Goal: Task Accomplishment & Management: Use online tool/utility

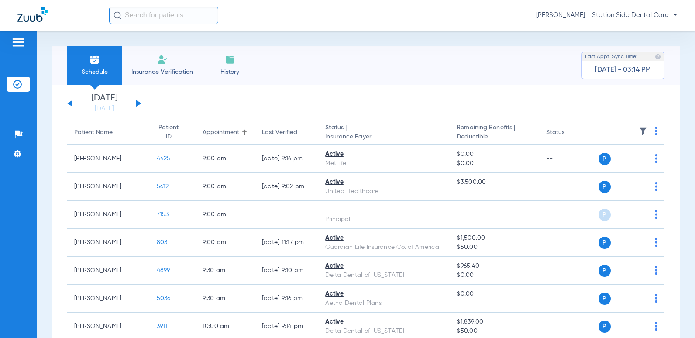
click at [96, 68] on span "Schedule" at bounding box center [94, 72] width 41 height 9
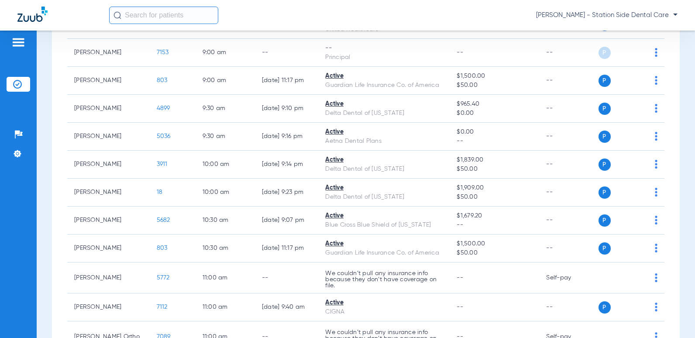
scroll to position [21, 0]
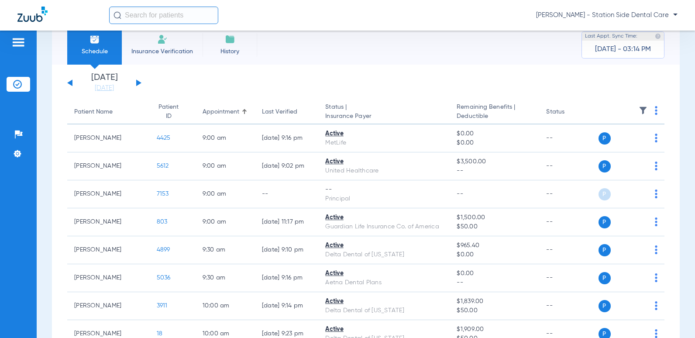
click at [132, 18] on input "text" at bounding box center [163, 15] width 109 height 17
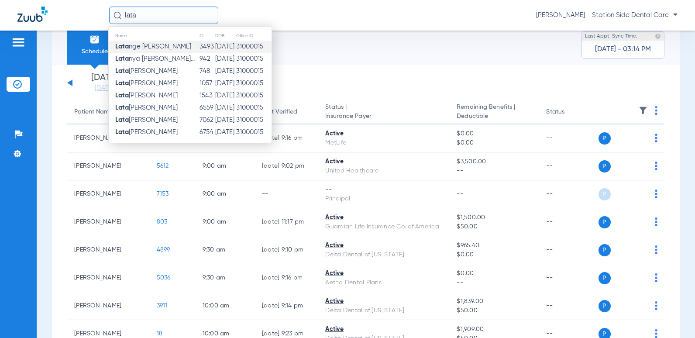
type input "lata"
click at [140, 49] on span "Lata nge Oneal" at bounding box center [153, 46] width 76 height 7
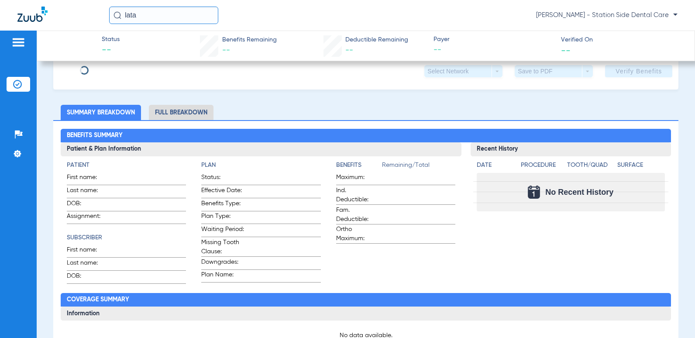
type input "Latange"
type input "Oneal"
type input "02/19/1967"
type input "H76533337"
type input "2A726"
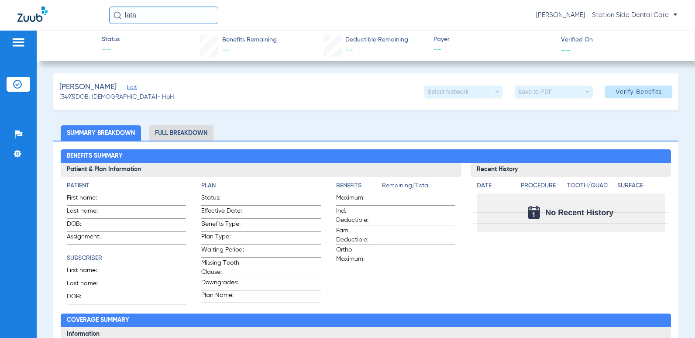
click at [127, 88] on span "Edit" at bounding box center [131, 88] width 8 height 8
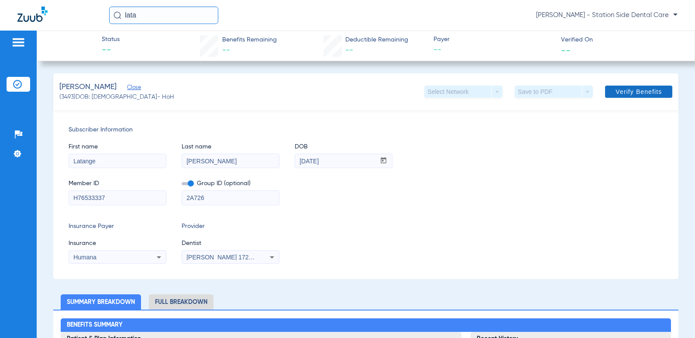
click at [643, 96] on span at bounding box center [638, 91] width 67 height 21
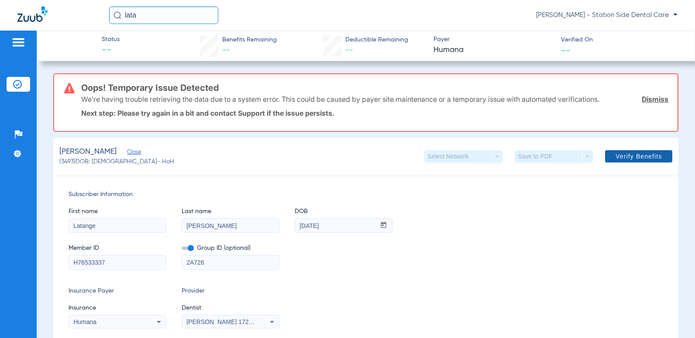
click at [644, 155] on span "Verify Benefits" at bounding box center [638, 156] width 46 height 7
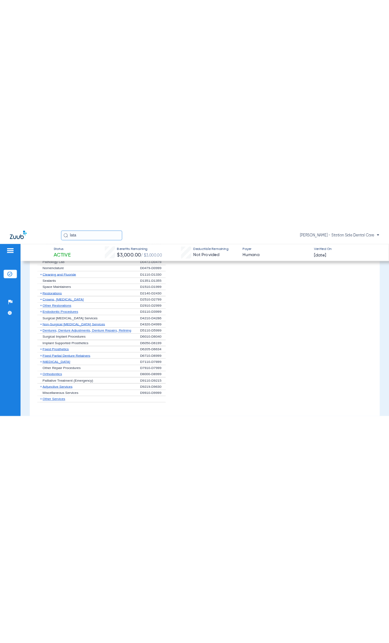
scroll to position [798, 0]
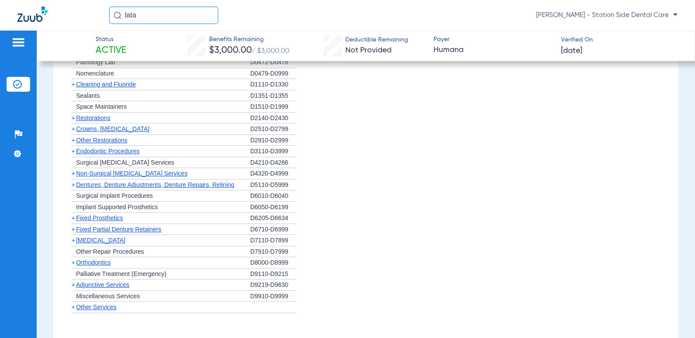
click at [72, 128] on span "+" at bounding box center [73, 128] width 3 height 7
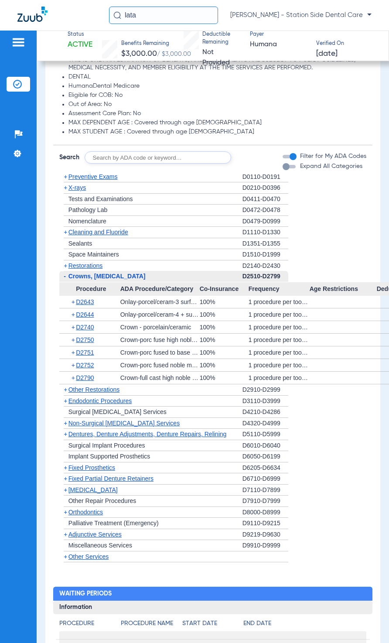
click at [66, 337] on span "+" at bounding box center [65, 389] width 3 height 7
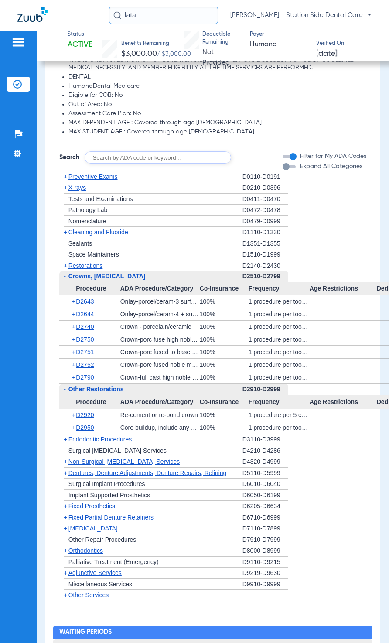
click at [64, 337] on span "+" at bounding box center [65, 439] width 3 height 7
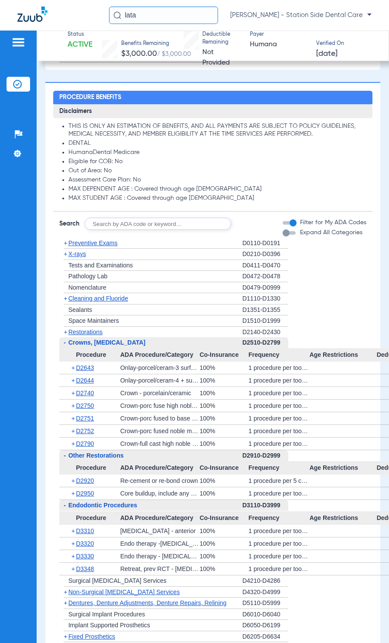
scroll to position [710, 0]
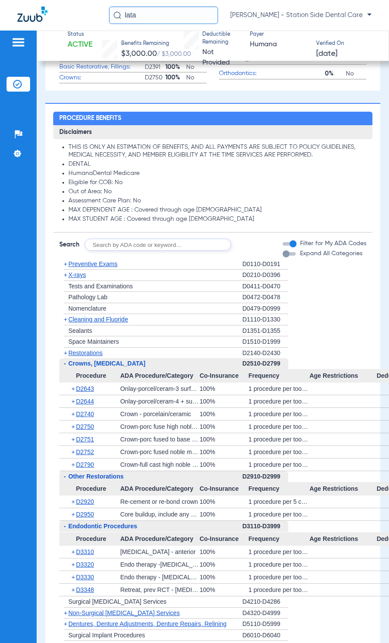
click at [108, 244] on input "text" at bounding box center [158, 245] width 147 height 12
type input "D6010"
click button "Search" at bounding box center [264, 245] width 34 height 12
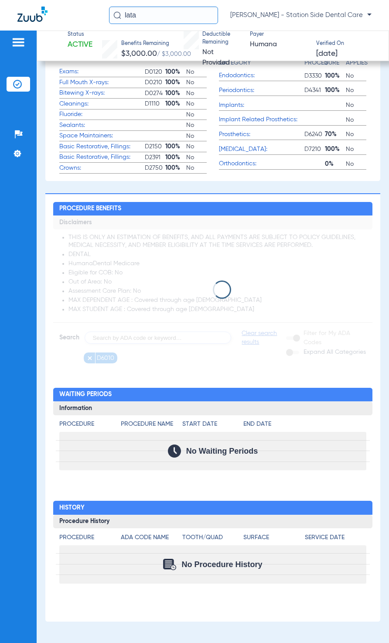
scroll to position [634, 0]
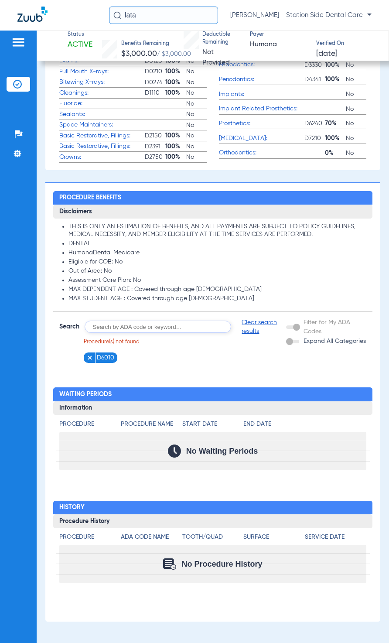
click at [87, 337] on img at bounding box center [90, 358] width 6 height 6
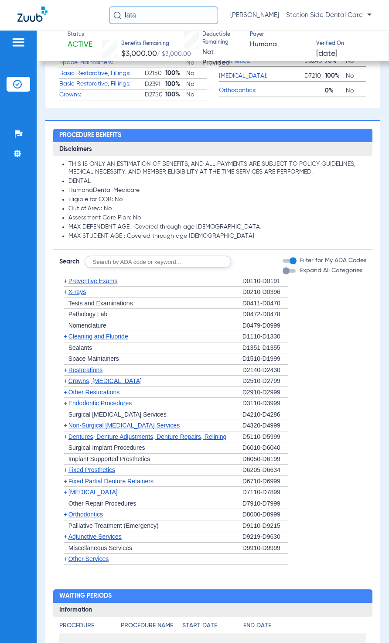
scroll to position [721, 0]
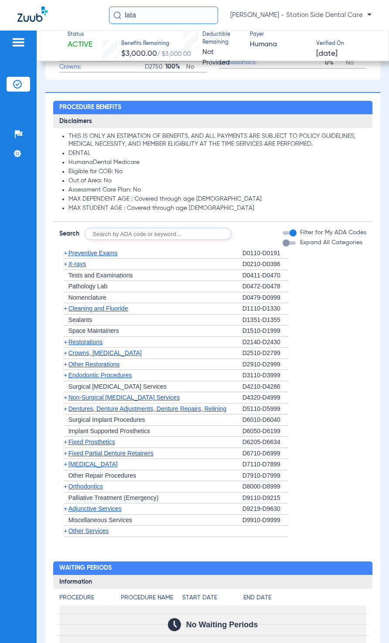
click at [65, 312] on span "+" at bounding box center [65, 308] width 3 height 7
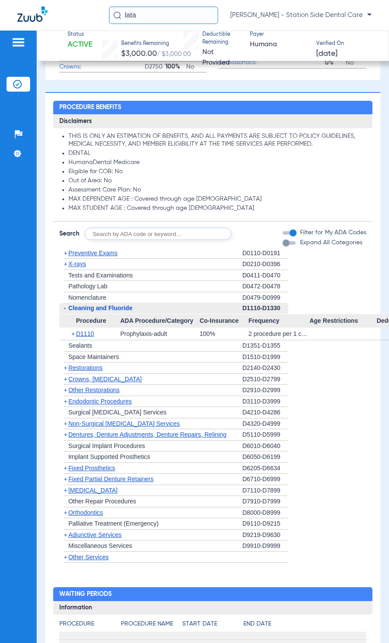
click at [65, 312] on span "-" at bounding box center [65, 308] width 2 height 7
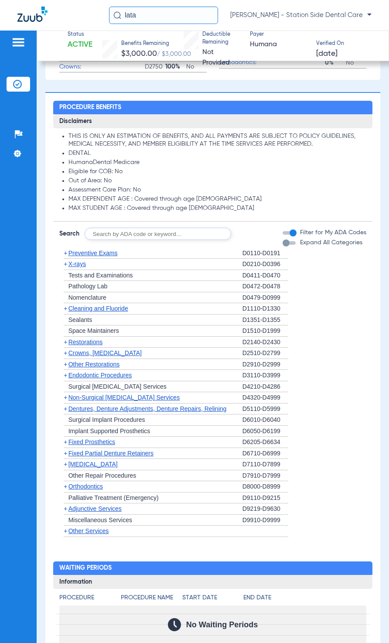
click at [65, 337] on span "+" at bounding box center [65, 375] width 3 height 7
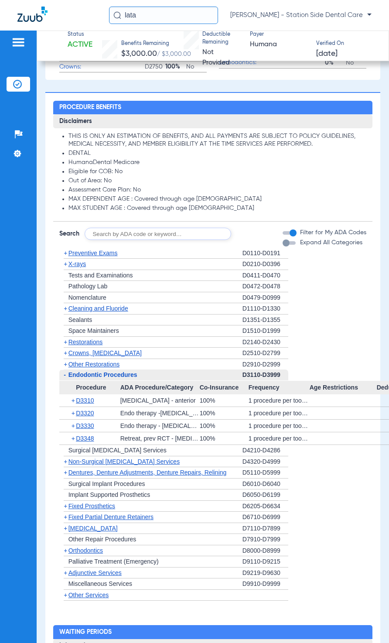
click at [64, 337] on span "-" at bounding box center [65, 374] width 2 height 7
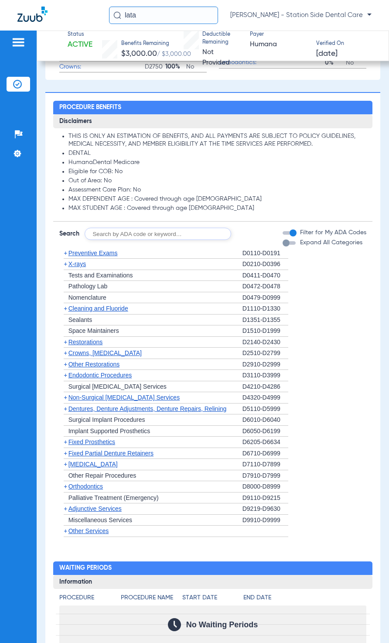
click at [66, 337] on span "+" at bounding box center [65, 364] width 3 height 7
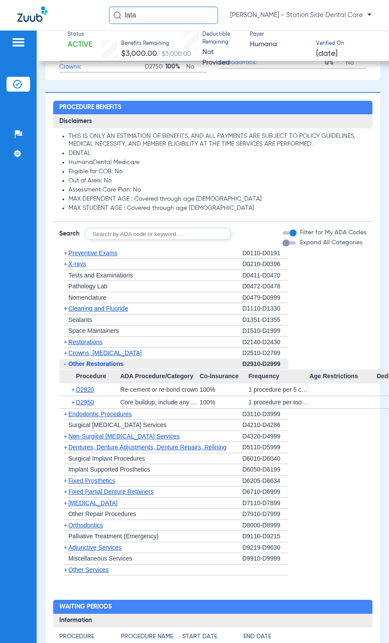
click at [66, 337] on span "-" at bounding box center [63, 364] width 9 height 11
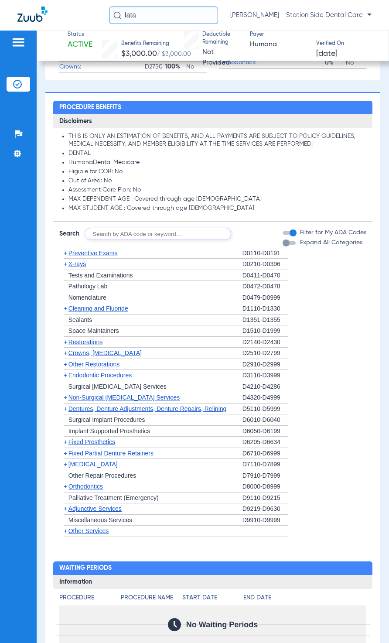
click at [66, 337] on span "+" at bounding box center [65, 397] width 3 height 7
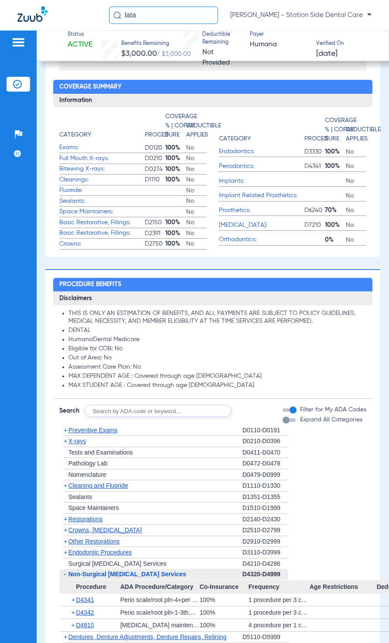
scroll to position [655, 0]
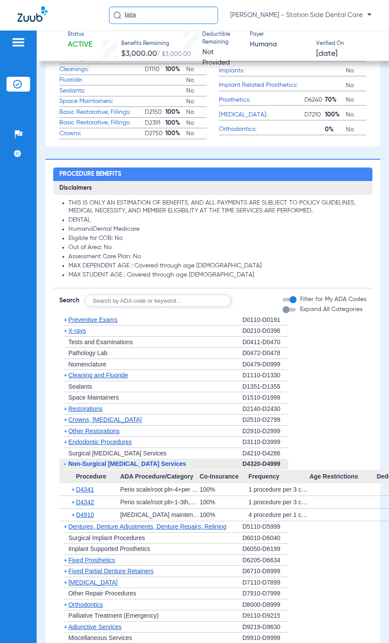
click at [148, 304] on input "text" at bounding box center [158, 301] width 147 height 12
type input "4346"
click button "Search" at bounding box center [264, 301] width 34 height 12
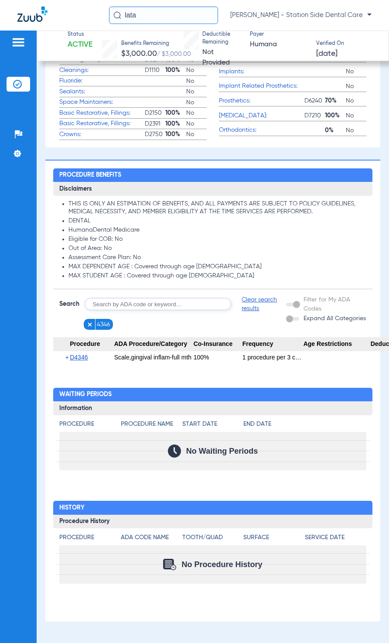
click at [66, 337] on span "+" at bounding box center [67, 357] width 5 height 12
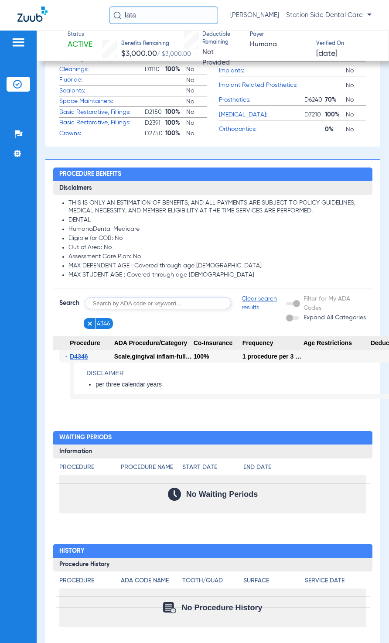
click at [92, 327] on img at bounding box center [90, 324] width 6 height 6
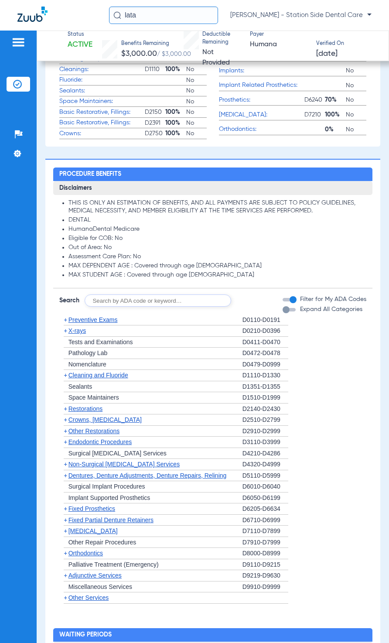
click at [125, 305] on input "text" at bounding box center [158, 301] width 147 height 12
type input "4355"
click at [251, 303] on button "Search" at bounding box center [264, 301] width 34 height 12
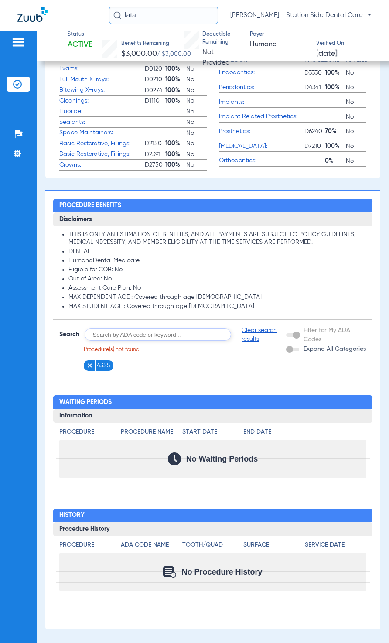
scroll to position [634, 0]
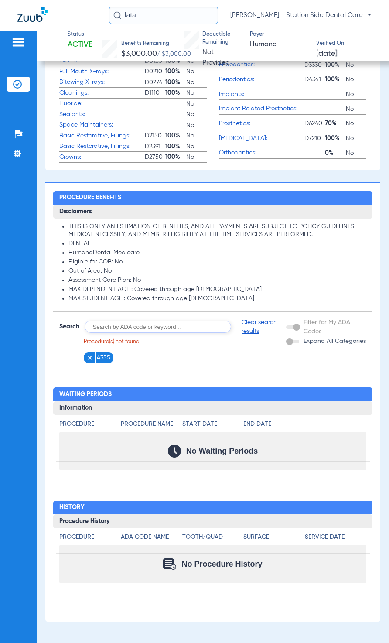
click at [133, 325] on input "text" at bounding box center [158, 327] width 147 height 12
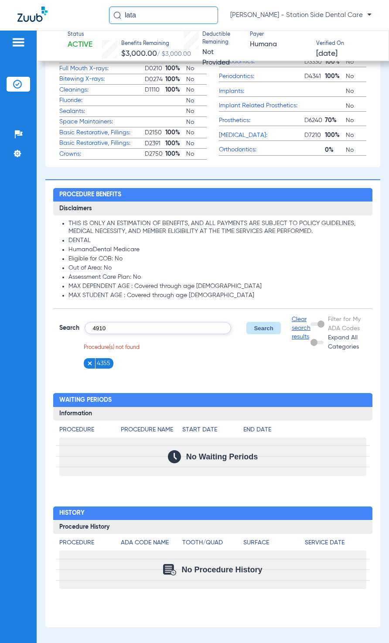
type input "4910"
click at [259, 334] on button "Search" at bounding box center [264, 328] width 34 height 12
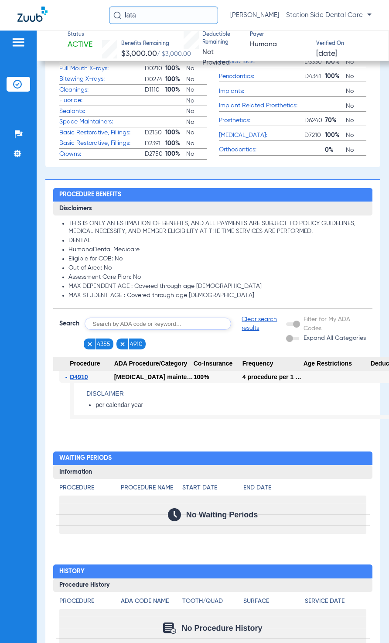
click at [146, 327] on input "text" at bounding box center [158, 324] width 147 height 12
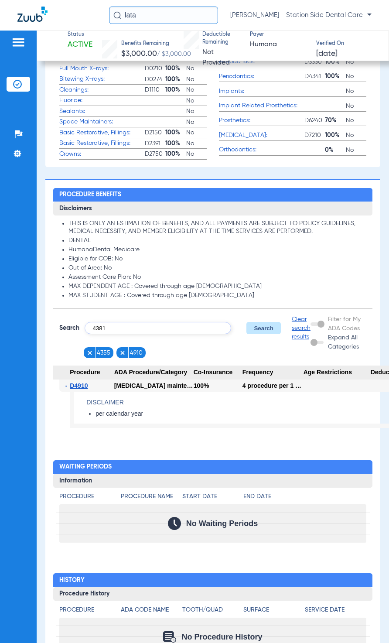
type input "4381"
click at [263, 333] on button "Search" at bounding box center [264, 328] width 34 height 12
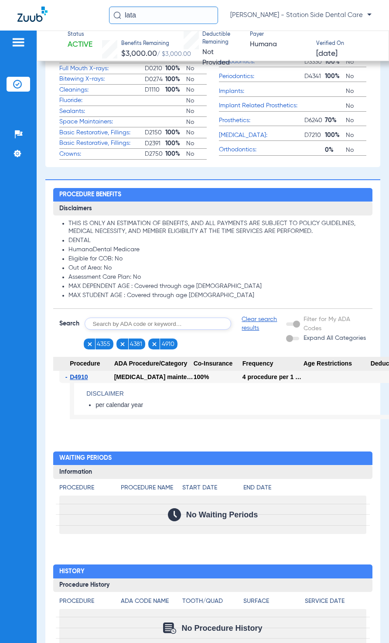
click at [117, 329] on input "text" at bounding box center [158, 324] width 147 height 12
click at [136, 337] on span "4381" at bounding box center [136, 344] width 12 height 9
click at [122, 337] on img at bounding box center [123, 344] width 6 height 6
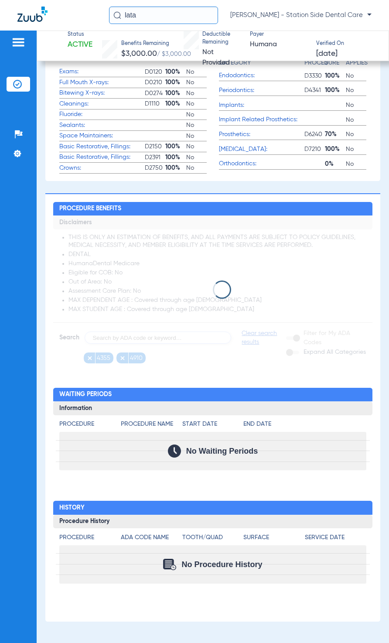
scroll to position [623, 0]
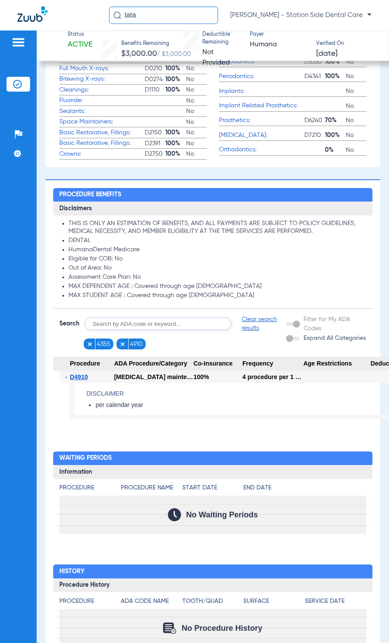
click at [121, 337] on img at bounding box center [123, 344] width 6 height 6
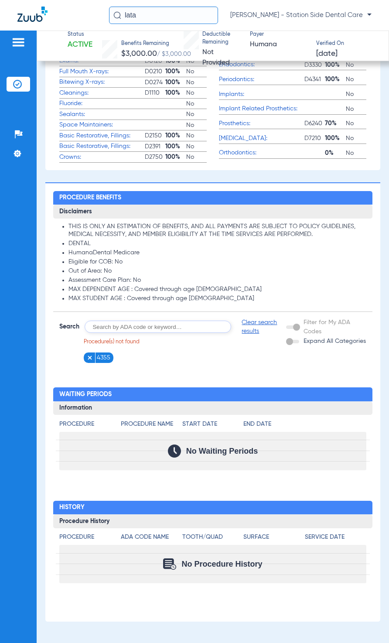
click at [90, 337] on img at bounding box center [90, 358] width 6 height 6
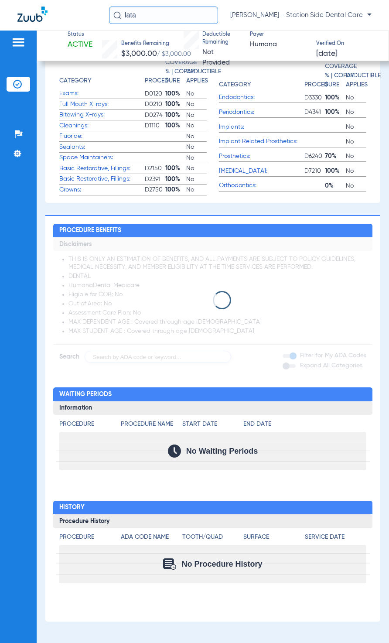
scroll to position [634, 0]
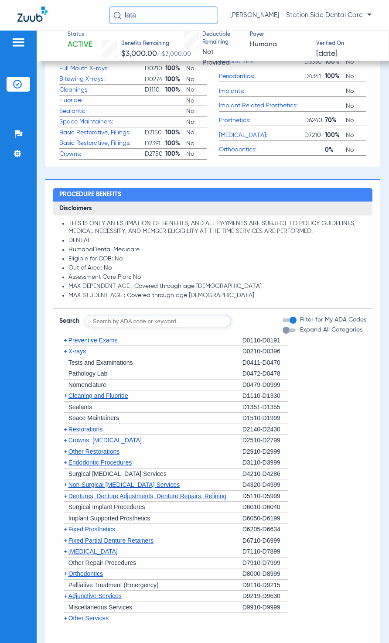
click at [125, 326] on input "text" at bounding box center [158, 321] width 147 height 12
type input "4381"
click button "Search" at bounding box center [264, 321] width 34 height 12
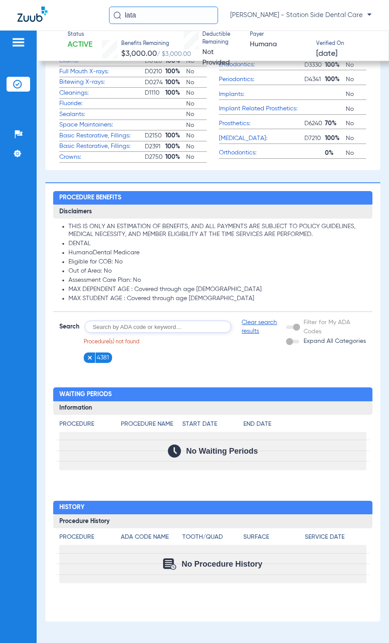
click at [92, 337] on img at bounding box center [90, 358] width 6 height 6
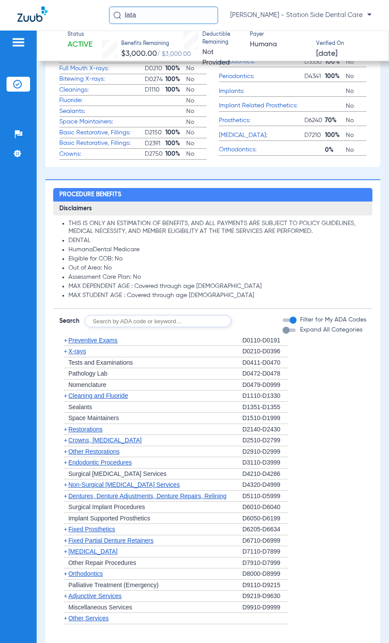
click at [143, 320] on input "text" at bounding box center [158, 321] width 147 height 12
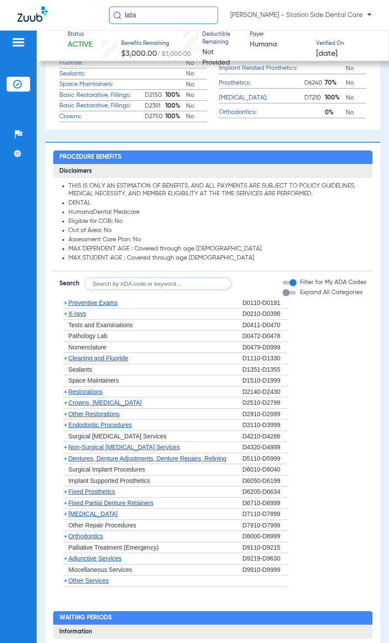
scroll to position [809, 0]
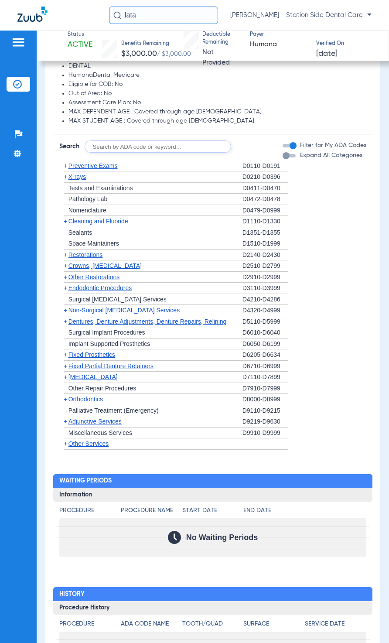
click at [65, 337] on span "+" at bounding box center [65, 377] width 3 height 7
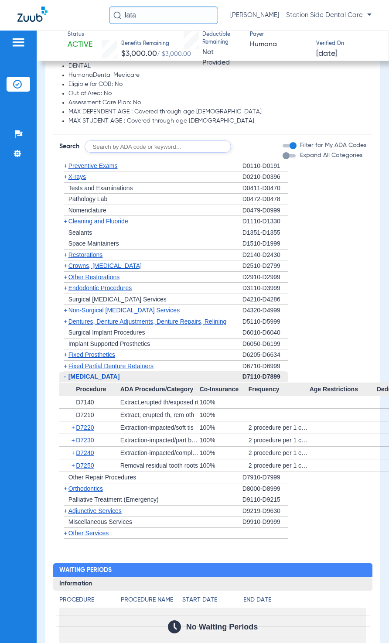
click at [65, 337] on span "+" at bounding box center [65, 354] width 3 height 7
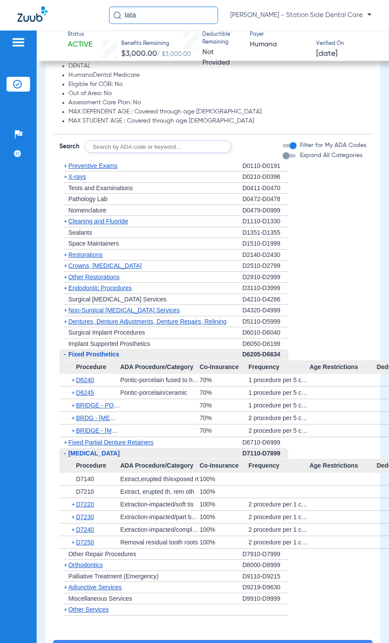
click at [66, 325] on span "+" at bounding box center [65, 321] width 3 height 7
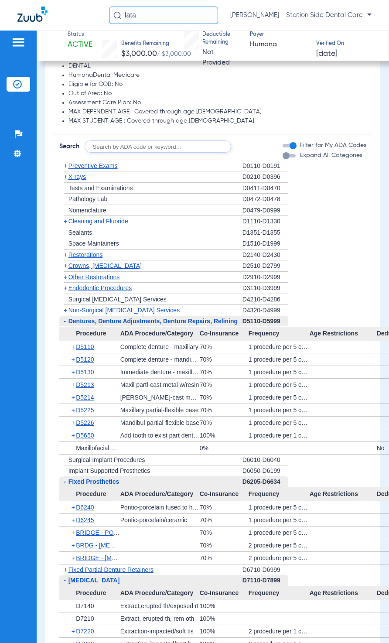
click at [67, 314] on span "+" at bounding box center [65, 310] width 3 height 7
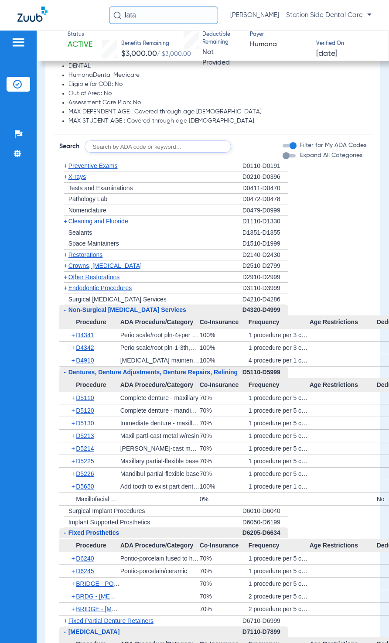
click at [66, 292] on span "+" at bounding box center [65, 288] width 3 height 7
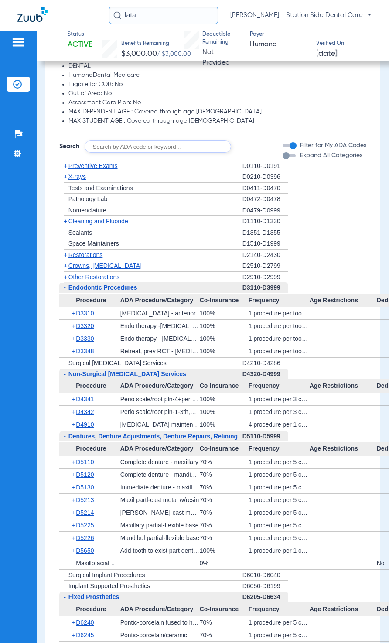
click at [66, 279] on span "+" at bounding box center [65, 277] width 3 height 7
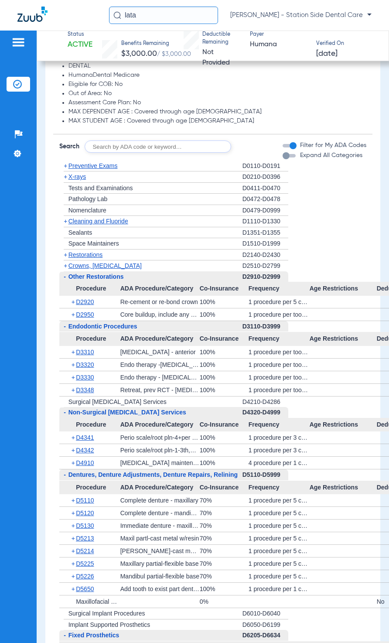
click at [66, 269] on span "+" at bounding box center [65, 265] width 3 height 7
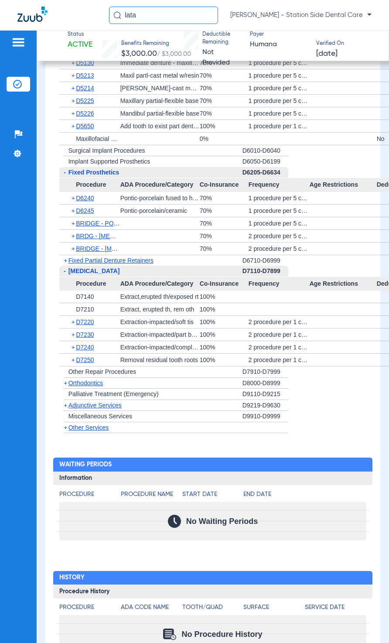
scroll to position [1376, 0]
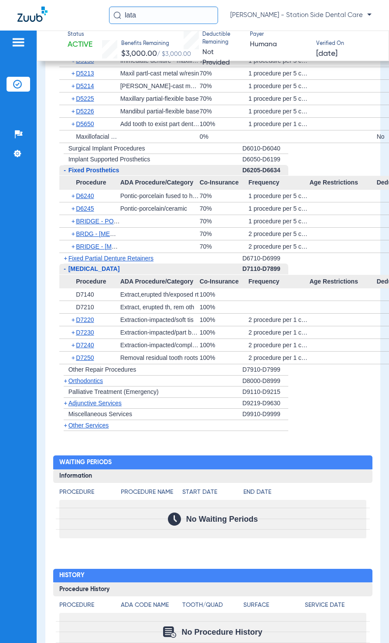
click at [64, 337] on span "+" at bounding box center [65, 380] width 3 height 7
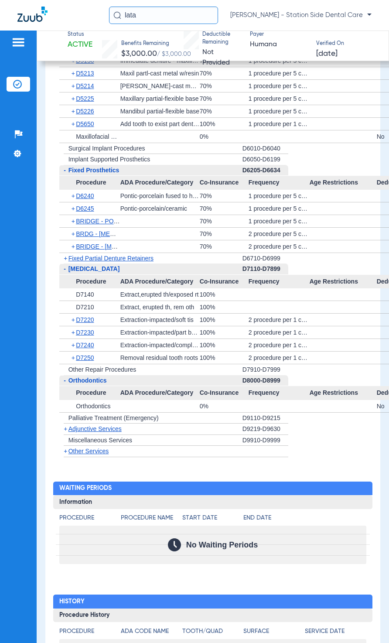
click at [64, 337] on span "-" at bounding box center [65, 380] width 2 height 7
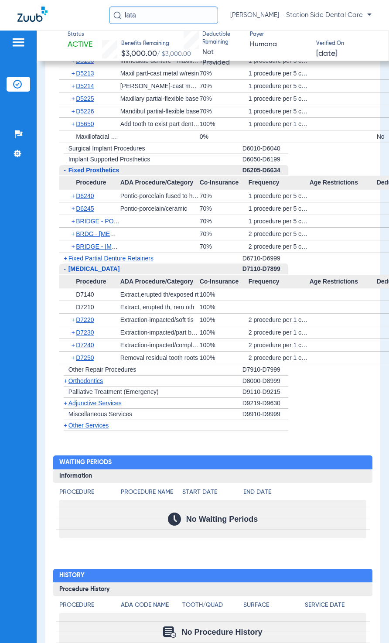
click at [67, 337] on span "+" at bounding box center [65, 403] width 3 height 7
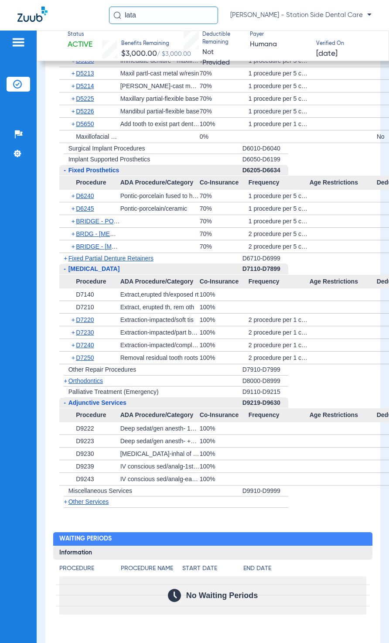
click at [67, 337] on span "-" at bounding box center [63, 403] width 9 height 11
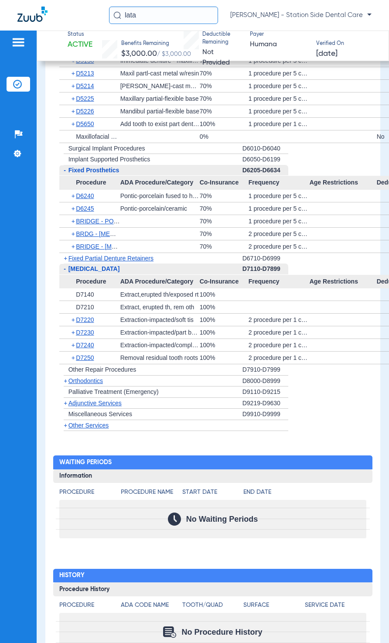
click at [65, 337] on span "+" at bounding box center [65, 425] width 3 height 7
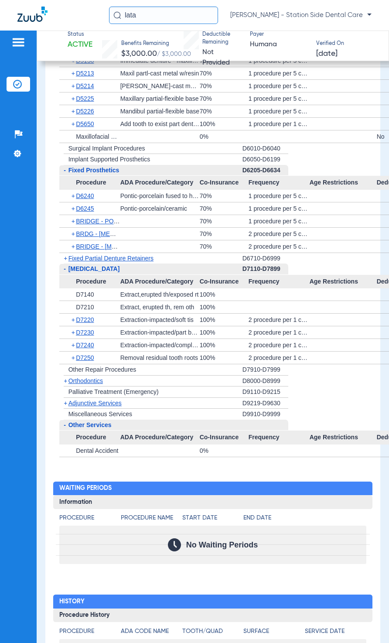
click at [65, 337] on span "-" at bounding box center [65, 425] width 2 height 7
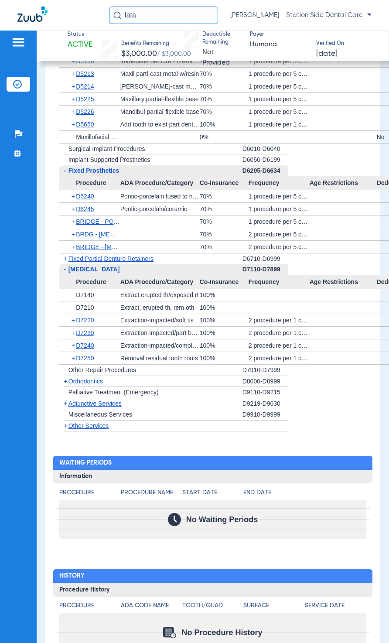
scroll to position [1273, 0]
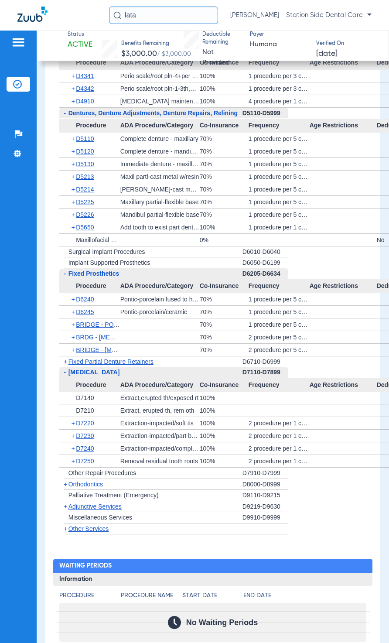
click at [65, 337] on span "+" at bounding box center [65, 361] width 3 height 7
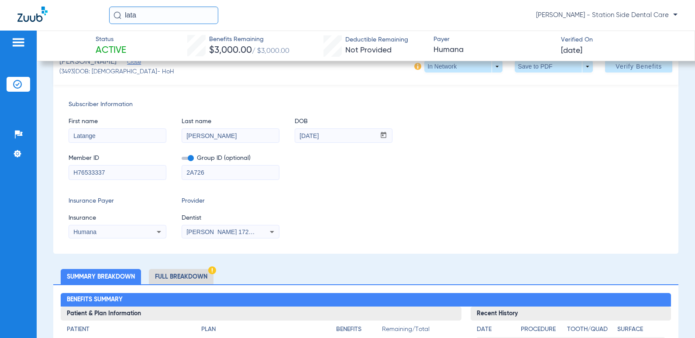
scroll to position [0, 0]
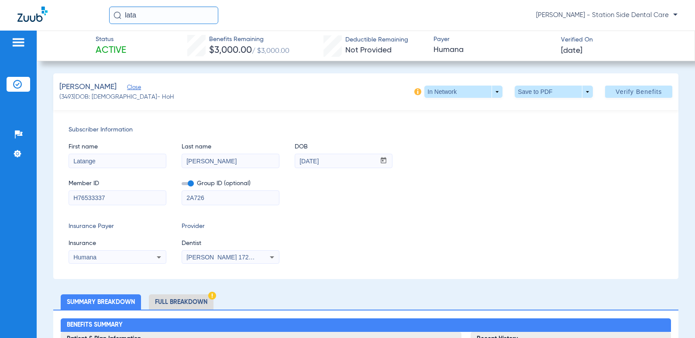
click at [19, 43] on img at bounding box center [18, 42] width 14 height 10
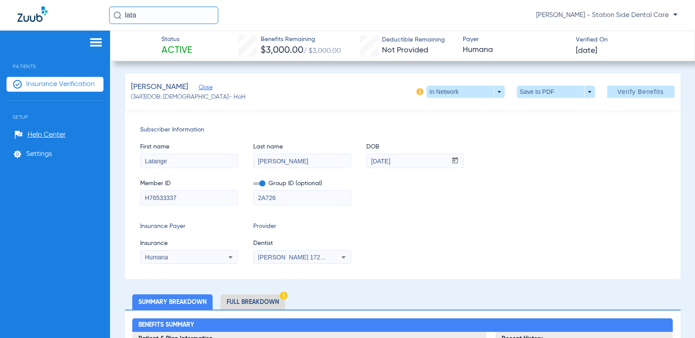
click at [24, 68] on span "Patients" at bounding box center [55, 59] width 97 height 19
click at [31, 63] on span "Patients" at bounding box center [55, 59] width 97 height 19
click at [199, 49] on div "Status Active Benefits Remaining $3,000.00 / $3,000.00 Deductible Remaining Not…" at bounding box center [402, 46] width 585 height 31
drag, startPoint x: 140, startPoint y: 16, endPoint x: 31, endPoint y: 21, distance: 109.2
click at [31, 21] on div "lata Adriana Acosta - Station Side Dental Care" at bounding box center [347, 15] width 695 height 31
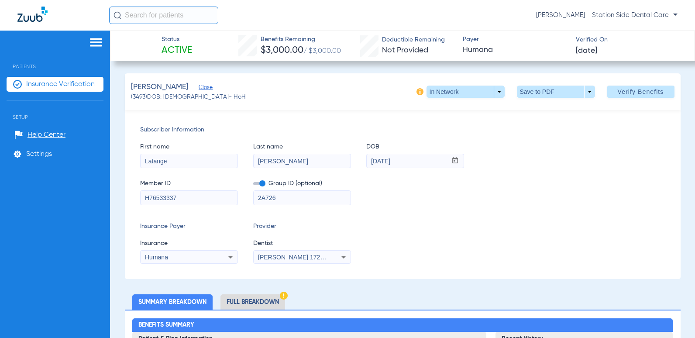
click at [593, 141] on div "First name Latange Last name Oneal DOB mm / dd / yyyy 02/19/1967" at bounding box center [402, 151] width 525 height 34
click at [595, 12] on span "[PERSON_NAME] - Station Side Dental Care" at bounding box center [606, 15] width 141 height 9
click at [566, 12] on div at bounding box center [347, 169] width 695 height 338
click at [148, 49] on div "Status Active Benefits Remaining $3,000.00 / $3,000.00 Deductible Remaining Not…" at bounding box center [402, 46] width 585 height 31
click at [90, 39] on img at bounding box center [96, 42] width 14 height 10
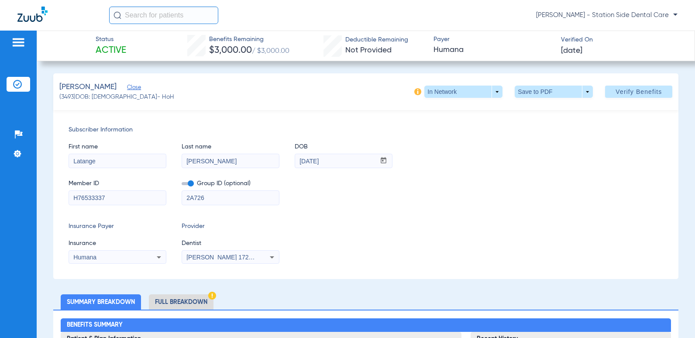
click at [40, 15] on img at bounding box center [32, 14] width 30 height 15
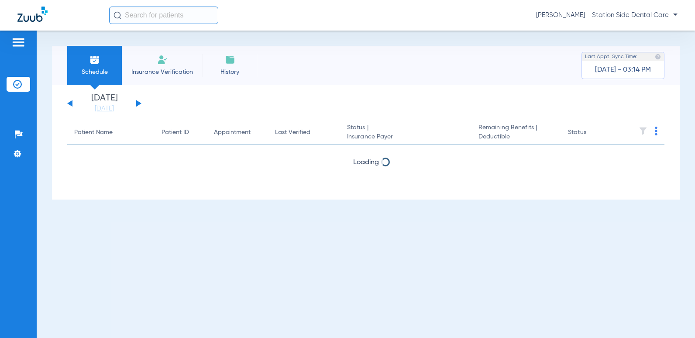
click at [43, 11] on img at bounding box center [32, 14] width 30 height 15
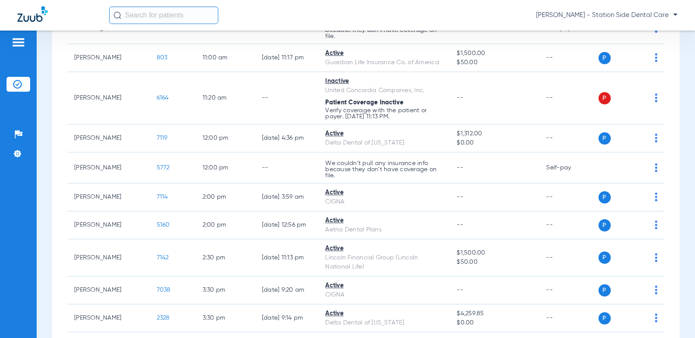
scroll to position [480, 0]
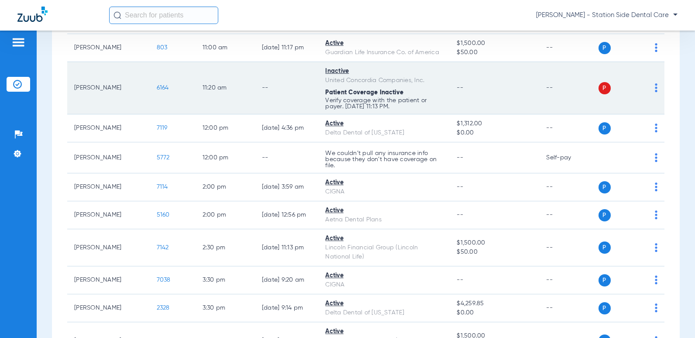
click at [157, 88] on span "6164" at bounding box center [163, 88] width 12 height 6
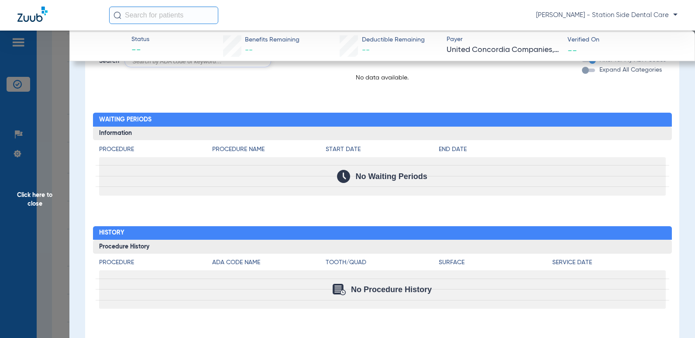
scroll to position [176, 0]
